Goal: Contribute content: Contribute content

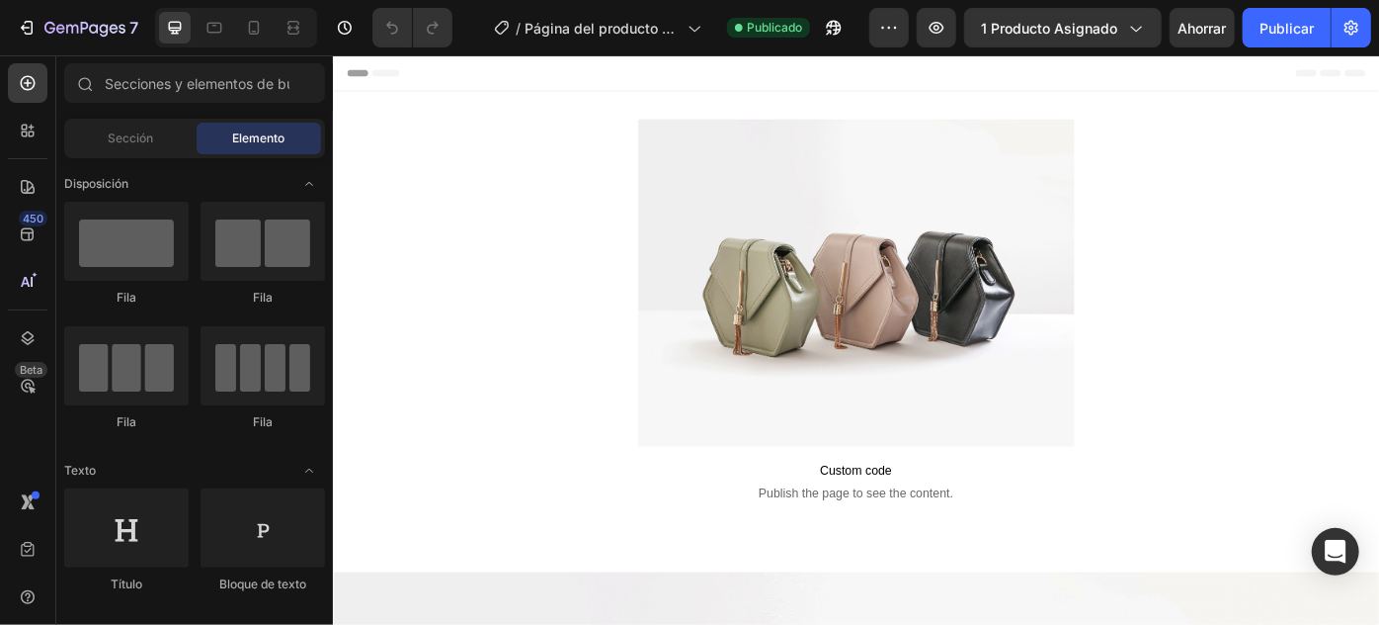
click at [912, 215] on img at bounding box center [925, 311] width 494 height 371
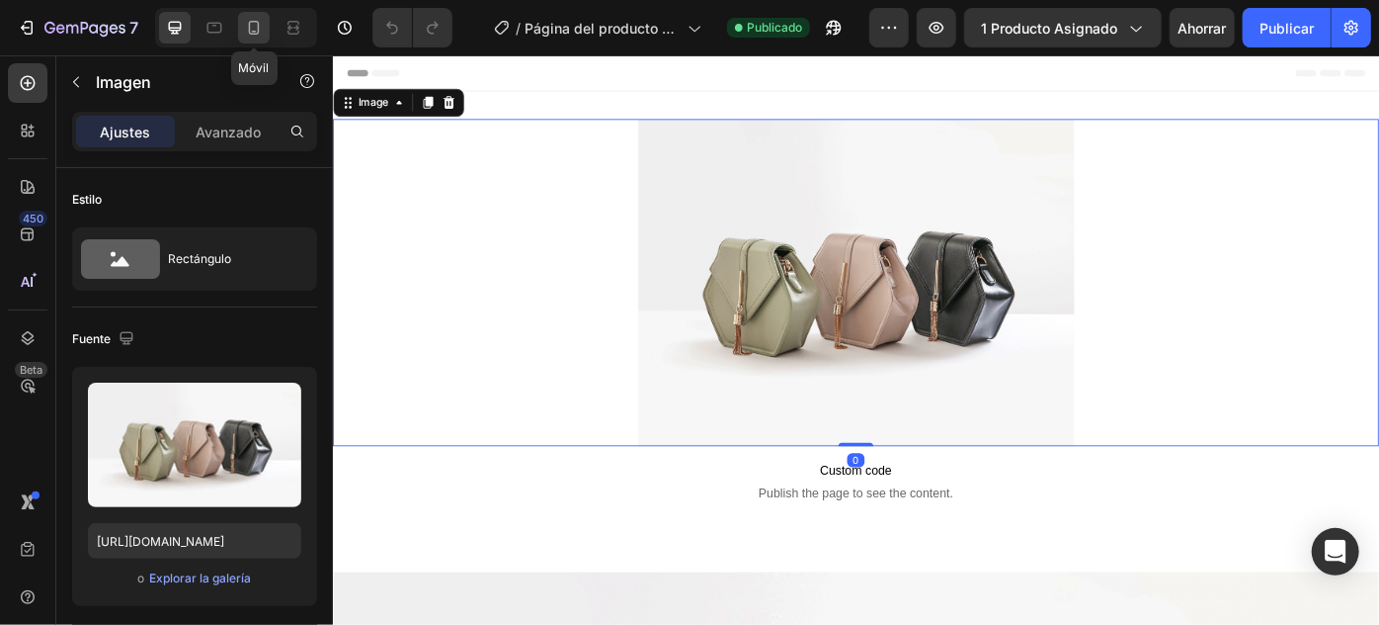
click at [262, 32] on icon at bounding box center [254, 28] width 20 height 20
type input "[URL][DOMAIN_NAME]"
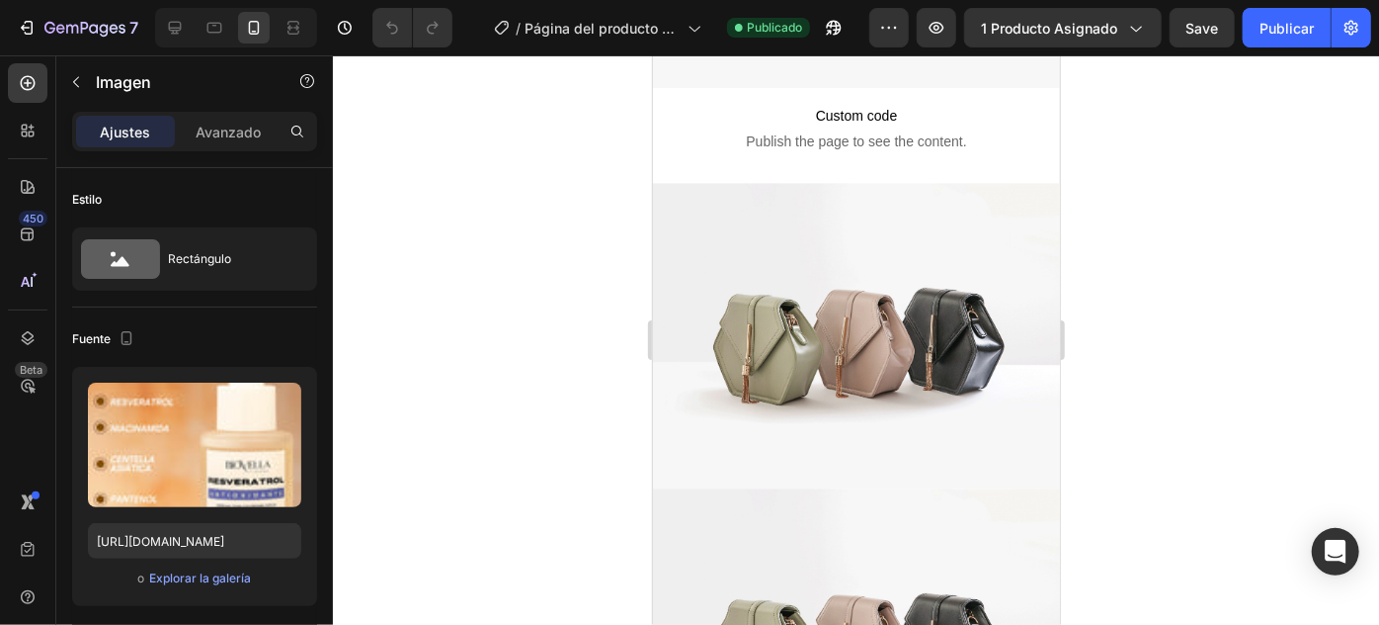
scroll to position [2245, 0]
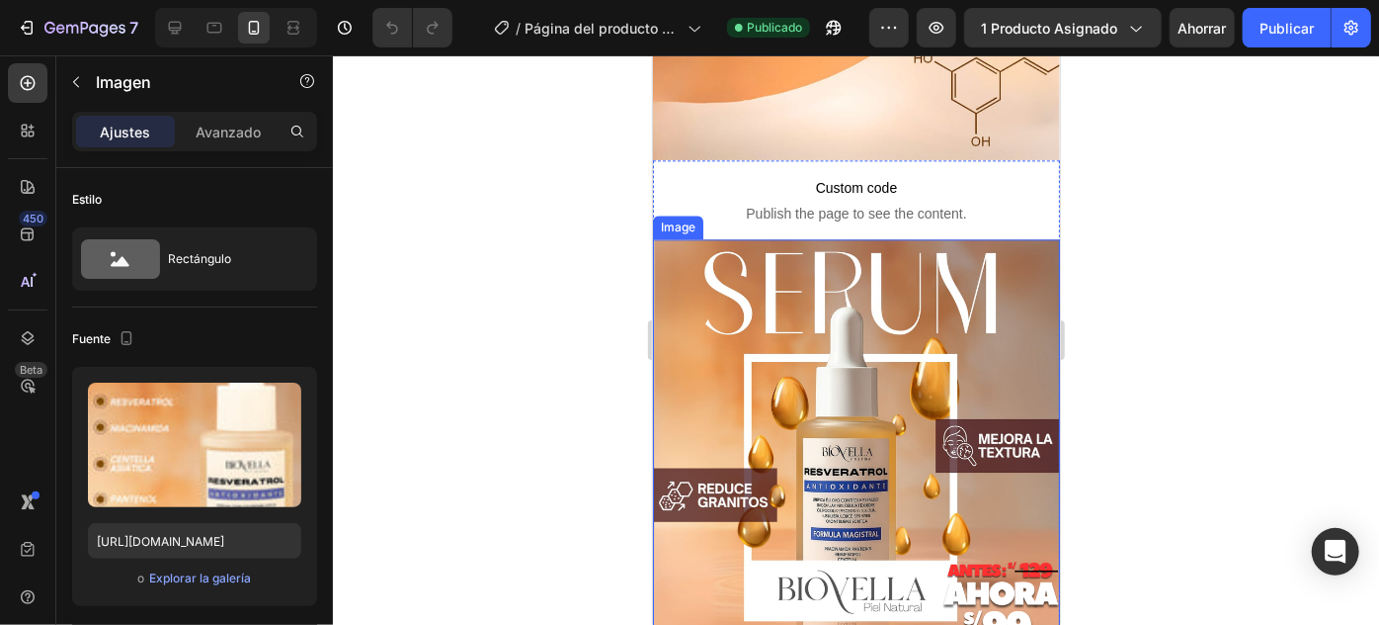
click at [772, 325] on img at bounding box center [855, 441] width 407 height 407
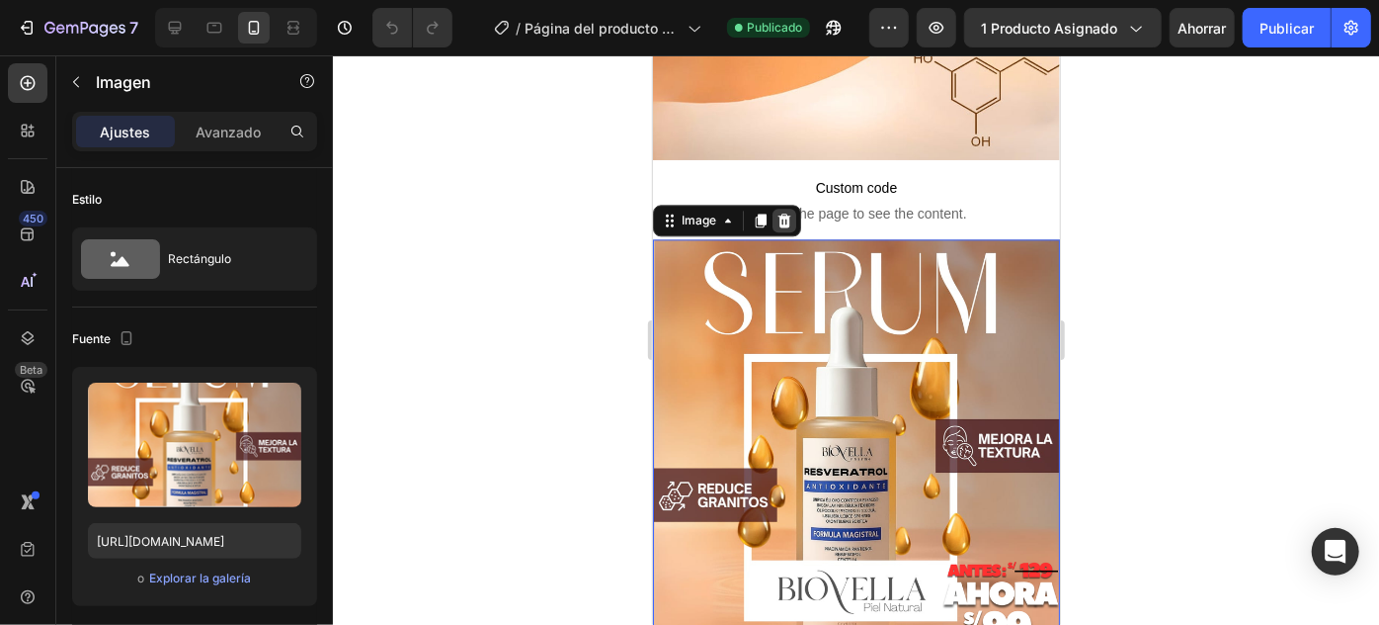
click at [780, 211] on icon at bounding box center [784, 219] width 16 height 16
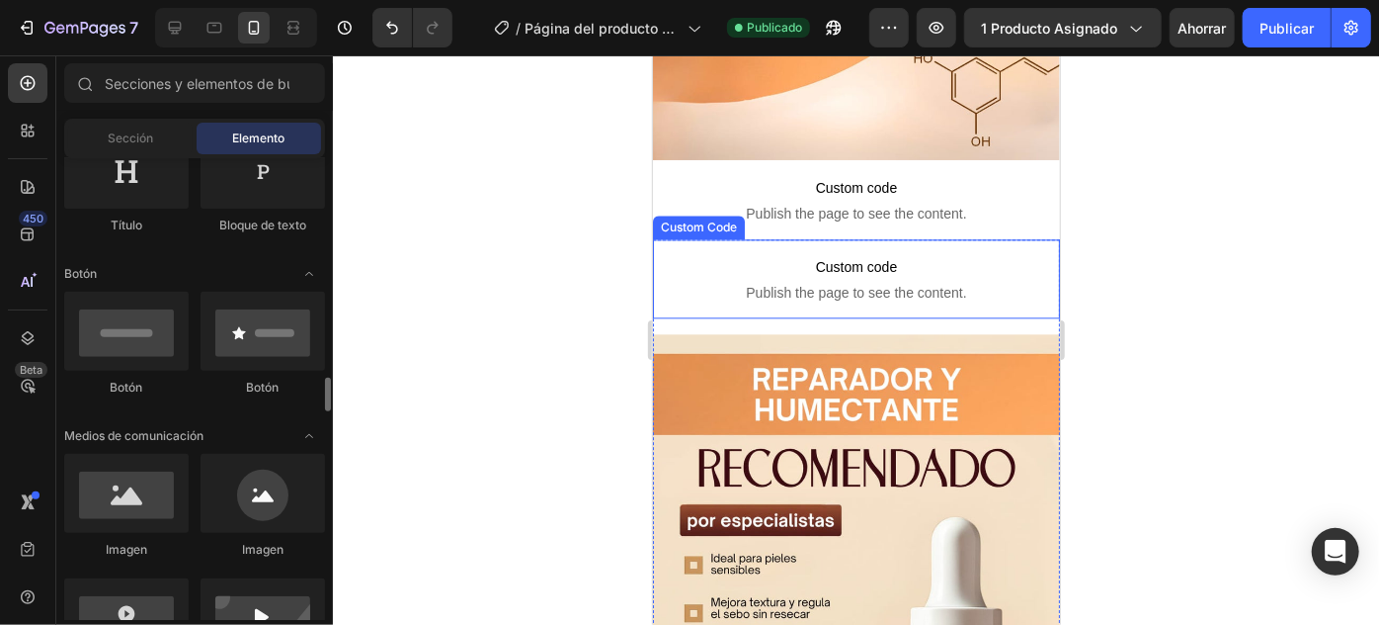
scroll to position [539, 0]
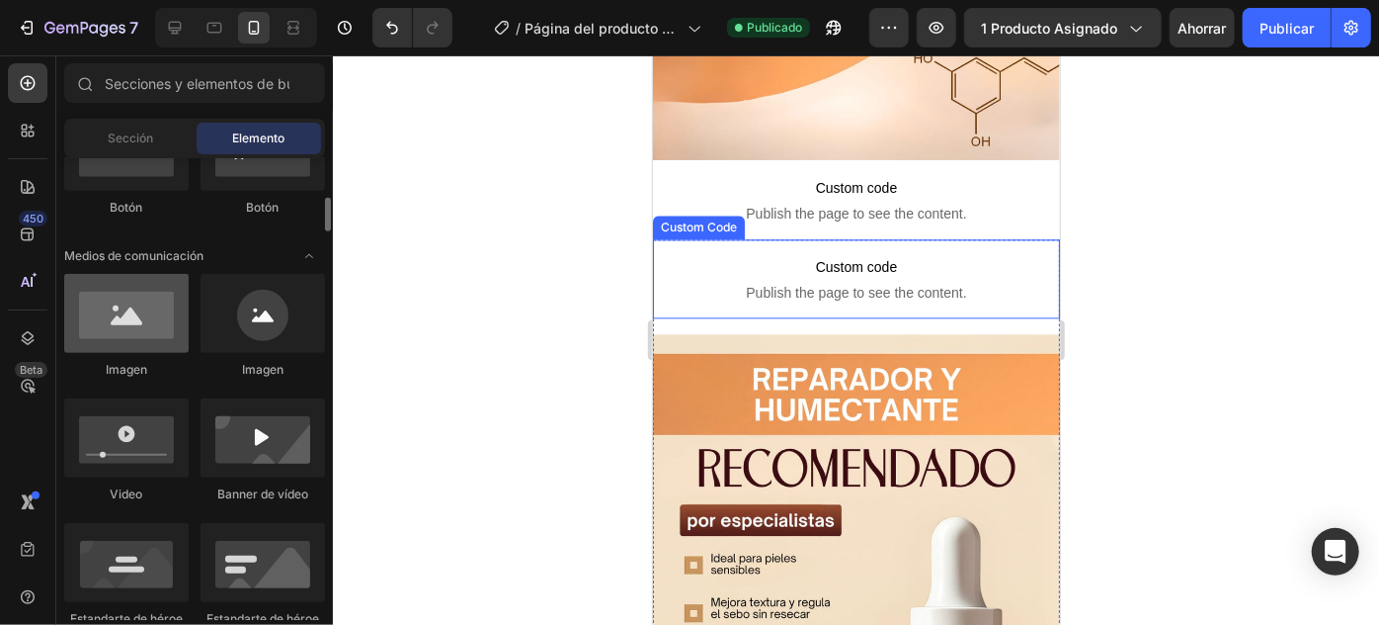
click at [146, 327] on div at bounding box center [126, 313] width 125 height 79
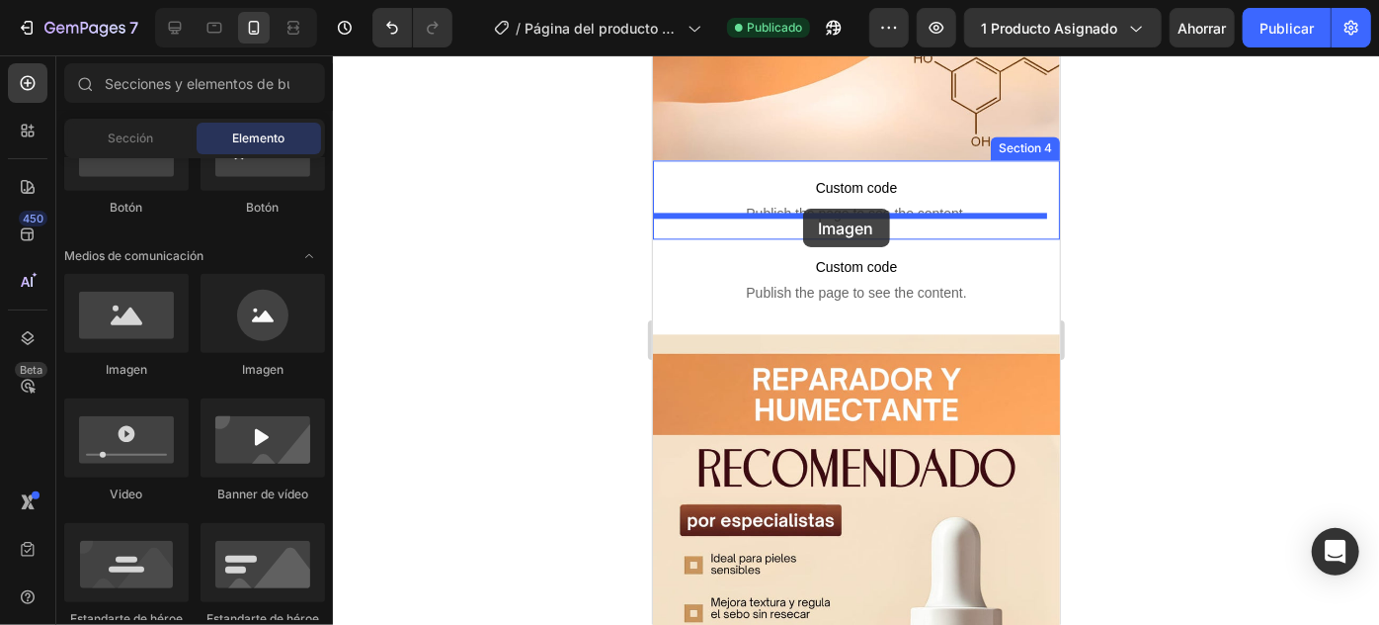
drag, startPoint x: 792, startPoint y: 386, endPoint x: 802, endPoint y: 208, distance: 179.2
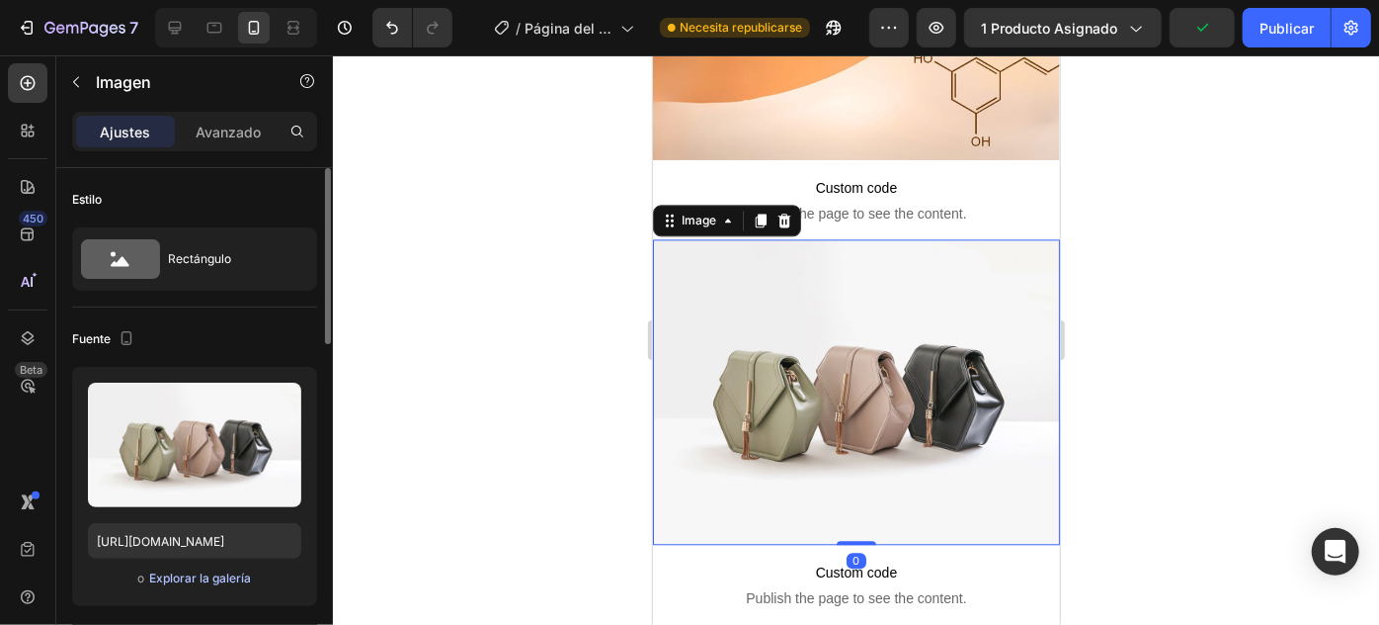
click at [220, 580] on font "Explorar la galería" at bounding box center [200, 577] width 102 height 15
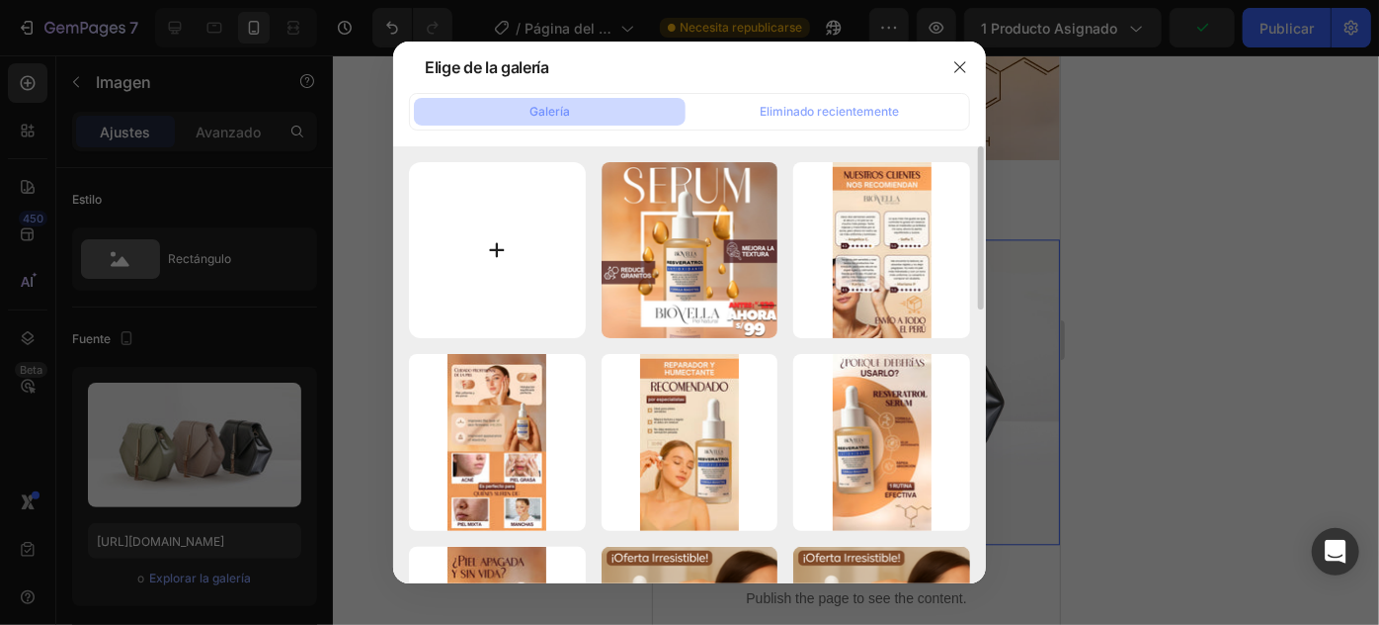
click at [493, 251] on input "file" at bounding box center [497, 250] width 177 height 177
type input "C:\fakepath\portada 89 soles.png"
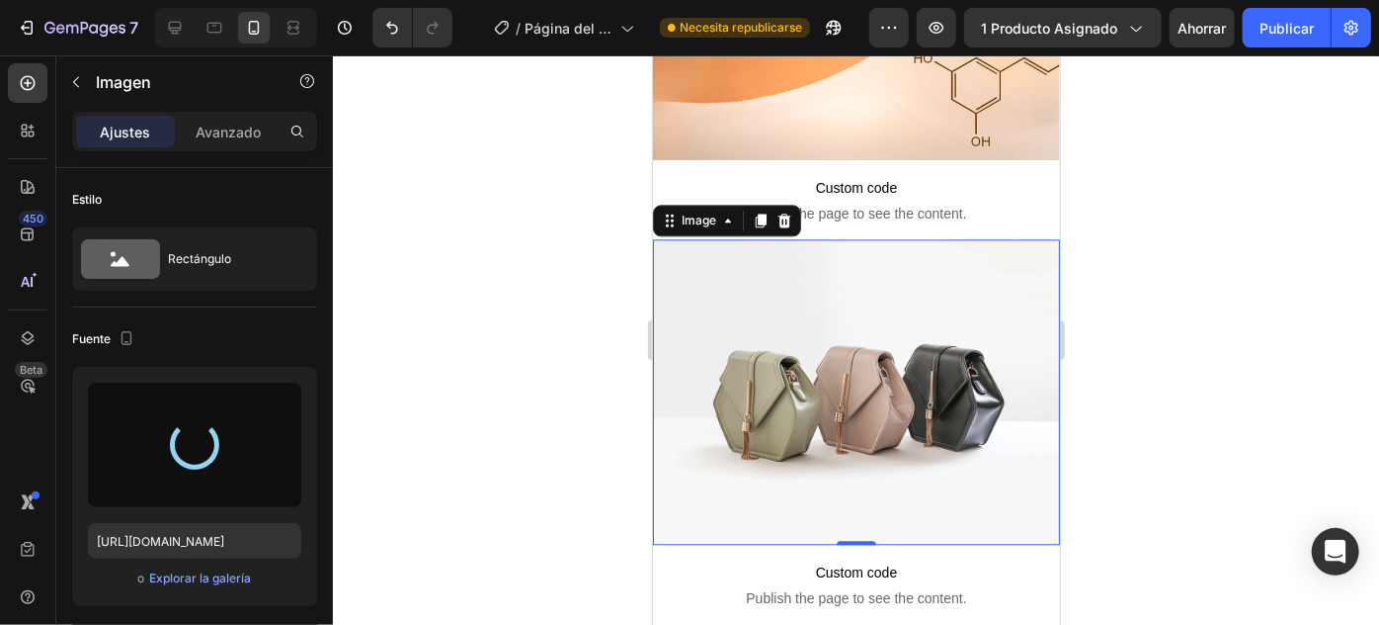
type input "[URL][DOMAIN_NAME]"
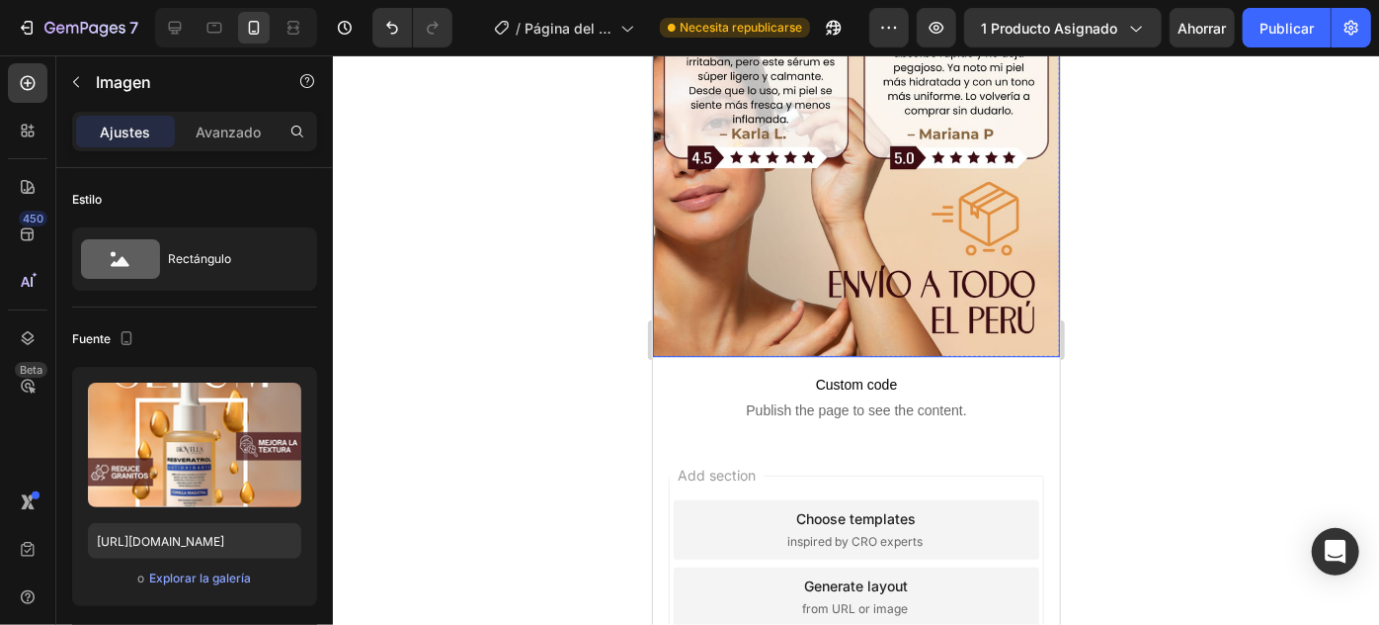
scroll to position [6444, 0]
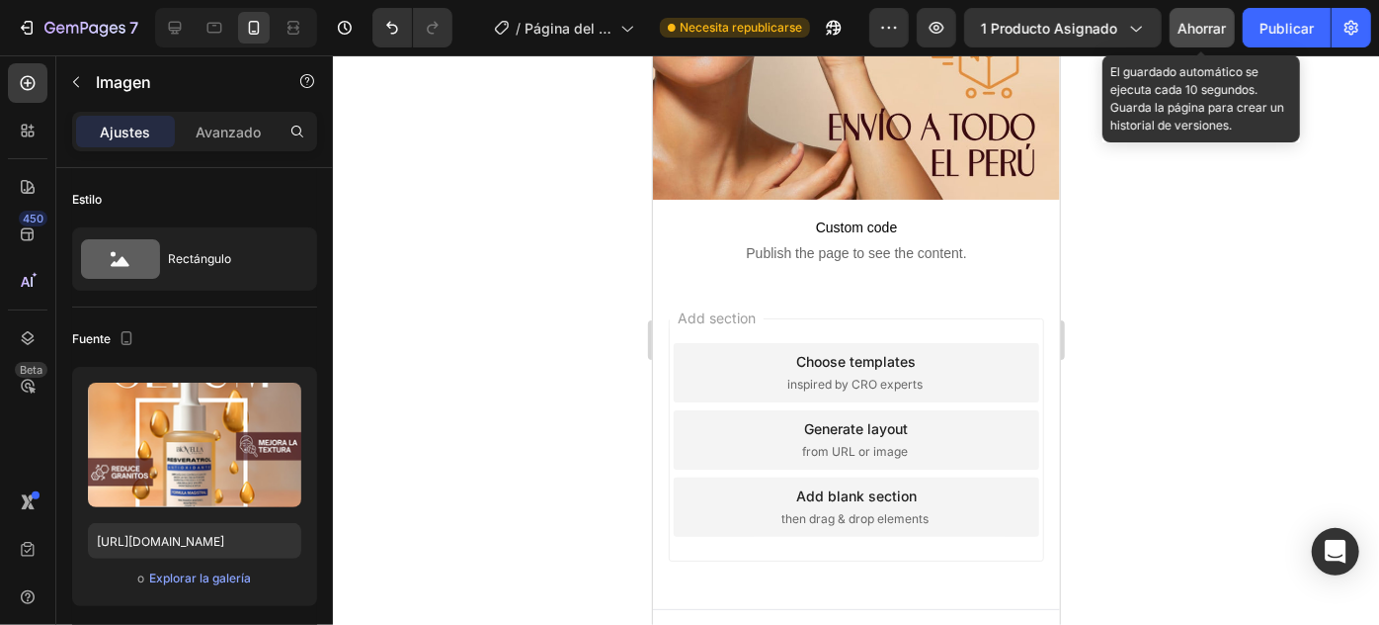
click at [1220, 36] on div "Ahorrar" at bounding box center [1203, 28] width 48 height 21
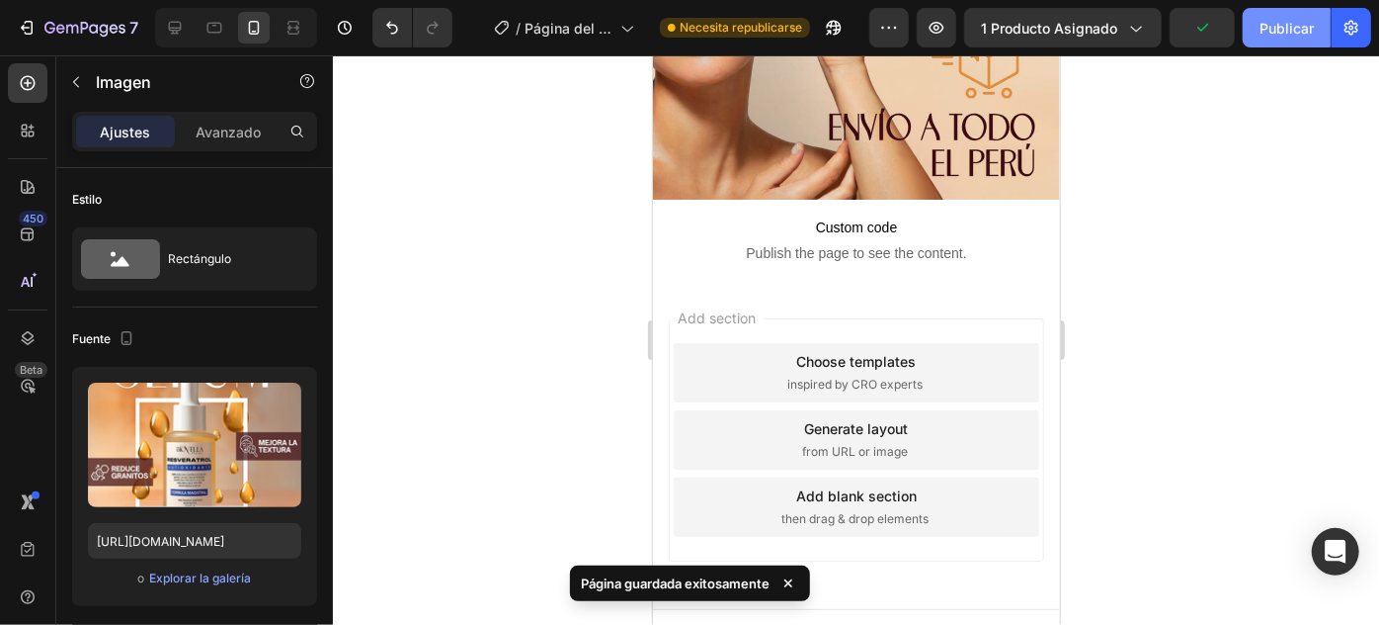
click at [1285, 31] on font "Publicar" at bounding box center [1287, 28] width 54 height 17
